Goal: Information Seeking & Learning: Learn about a topic

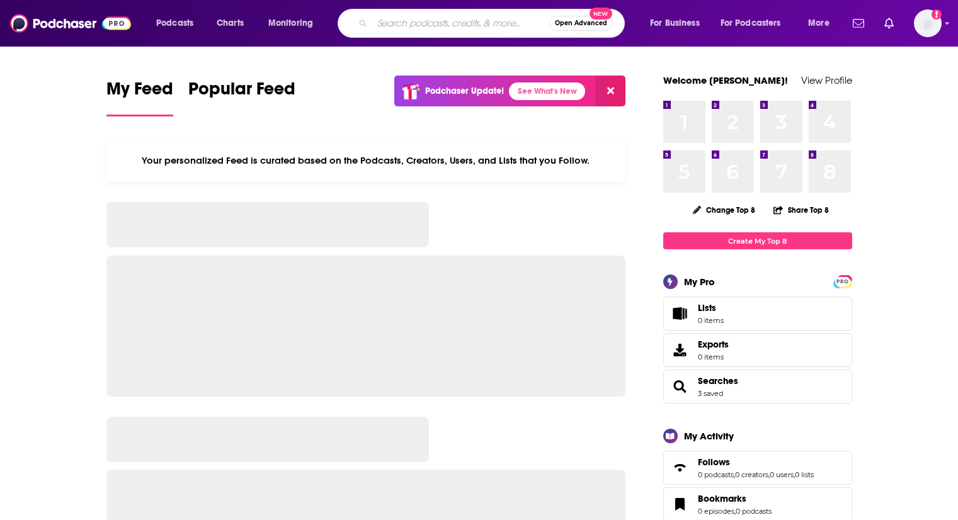
click at [433, 19] on input "Search podcasts, credits, & more..." at bounding box center [460, 23] width 177 height 20
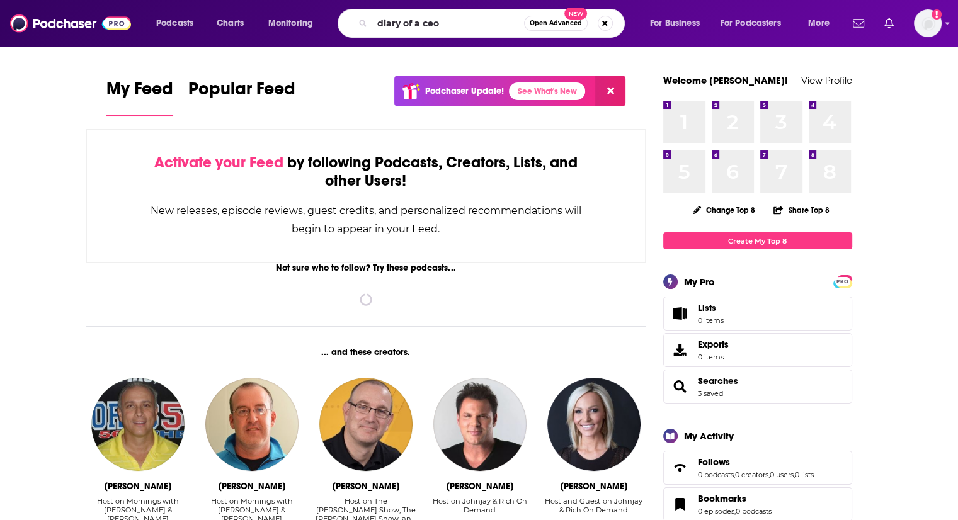
type input "diary of a ceo"
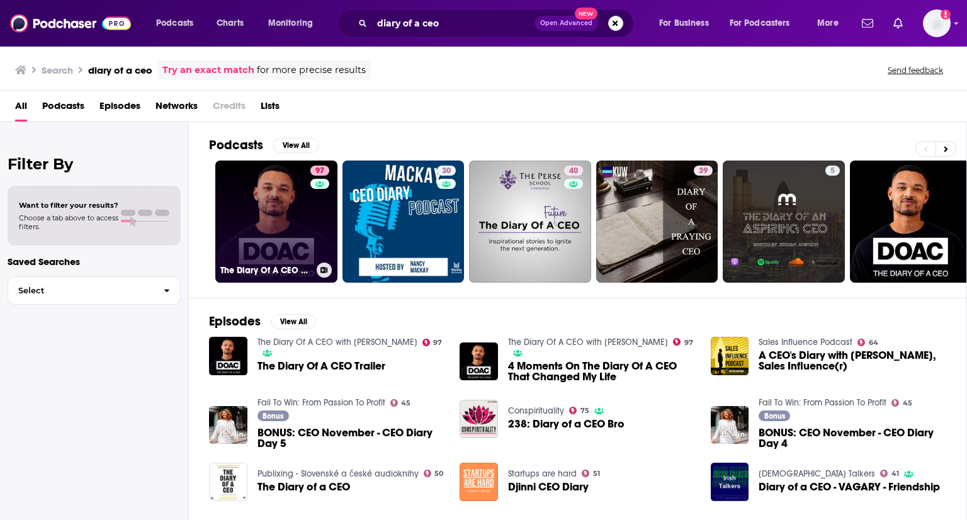
click at [256, 208] on link "97 The Diary Of A CEO with [PERSON_NAME]" at bounding box center [276, 222] width 122 height 122
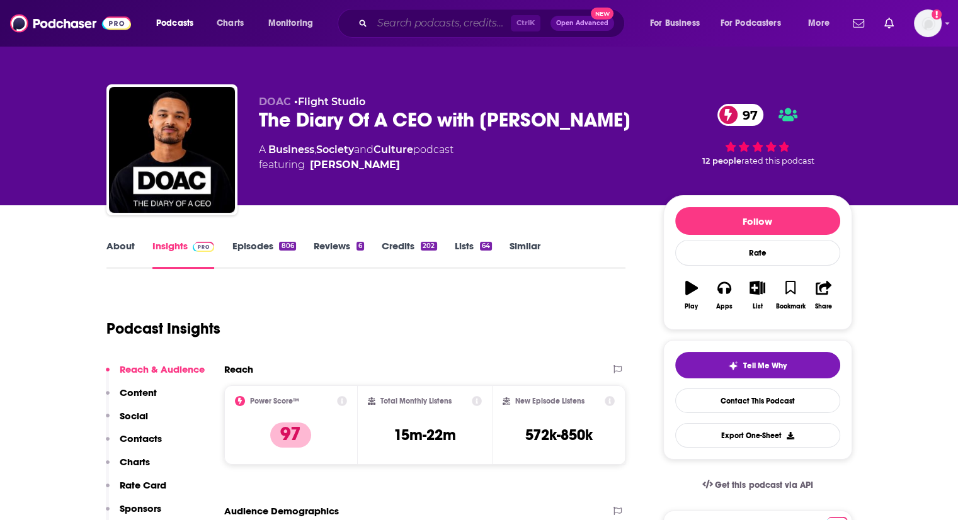
click at [436, 31] on input "Search podcasts, credits, & more..." at bounding box center [441, 23] width 139 height 20
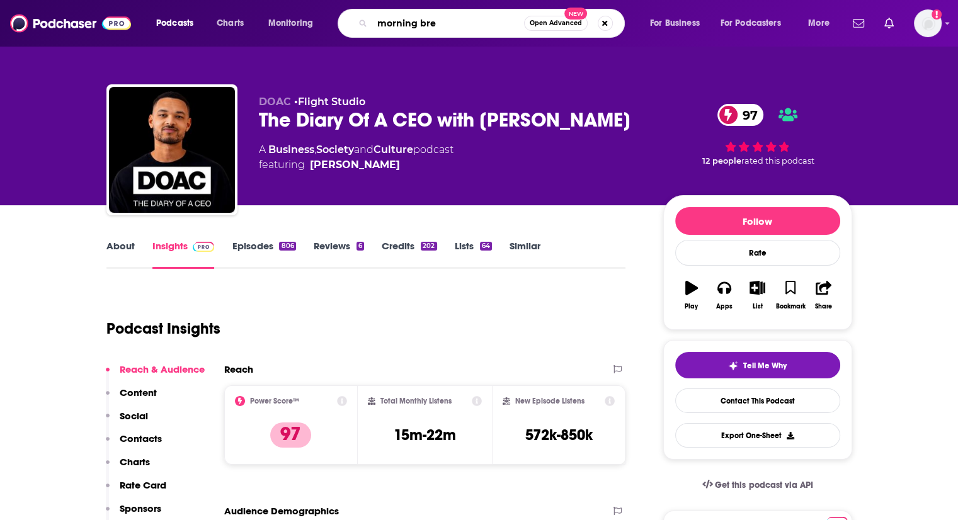
type input "morning brew"
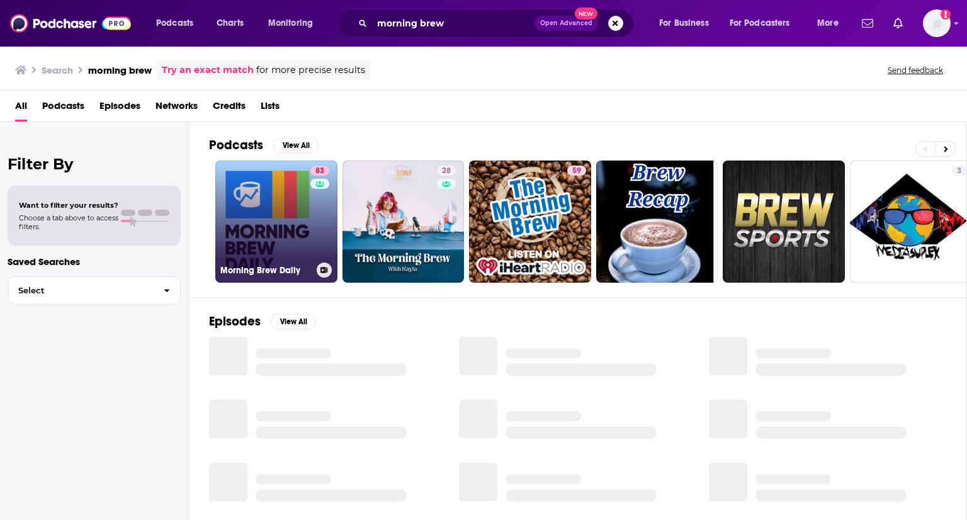
click at [273, 203] on link "83 Morning Brew Daily" at bounding box center [276, 222] width 122 height 122
